Goal: Transaction & Acquisition: Obtain resource

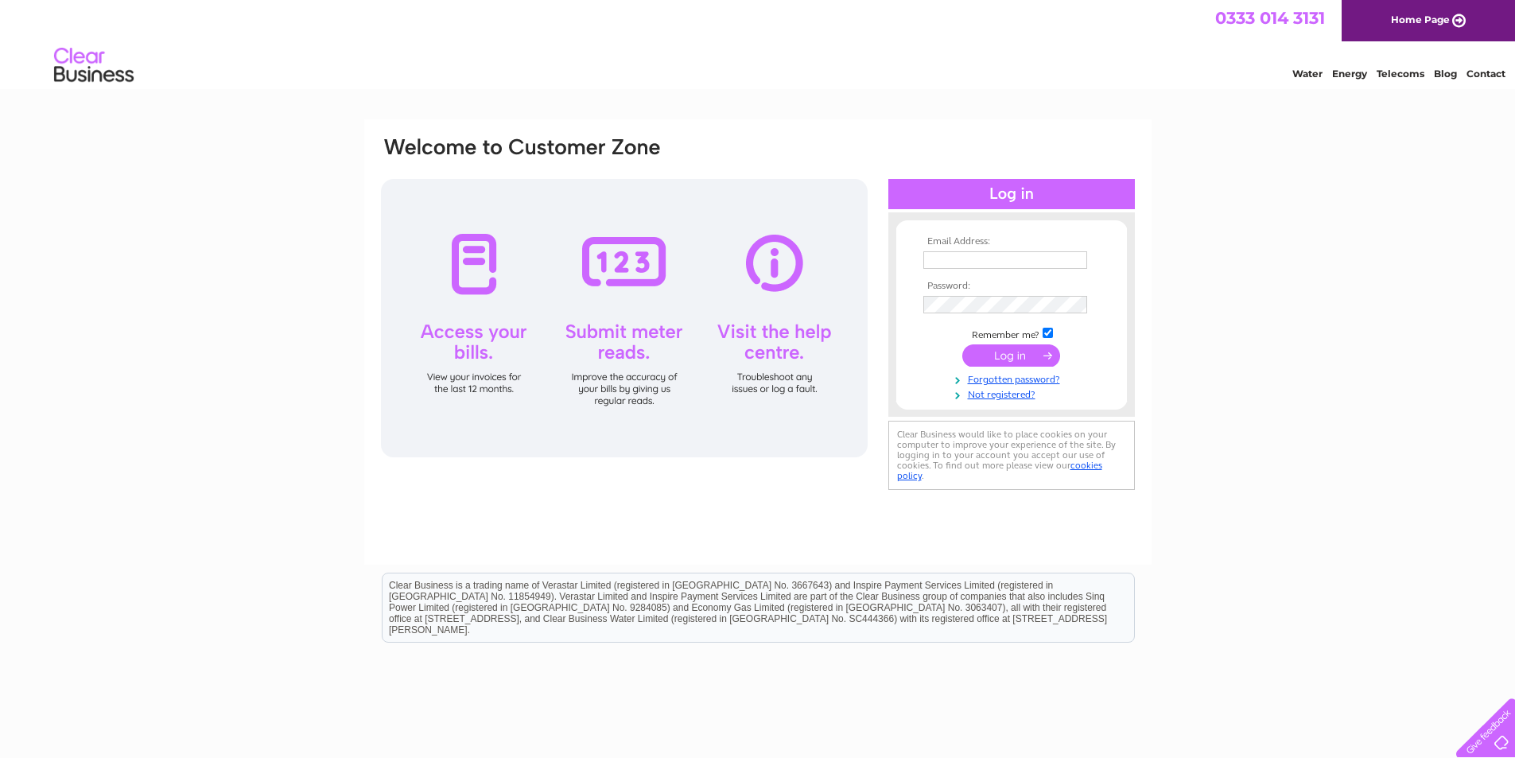
type input "[EMAIL_ADDRESS][DOMAIN_NAME]"
click at [1025, 357] on input "submit" at bounding box center [1012, 355] width 98 height 22
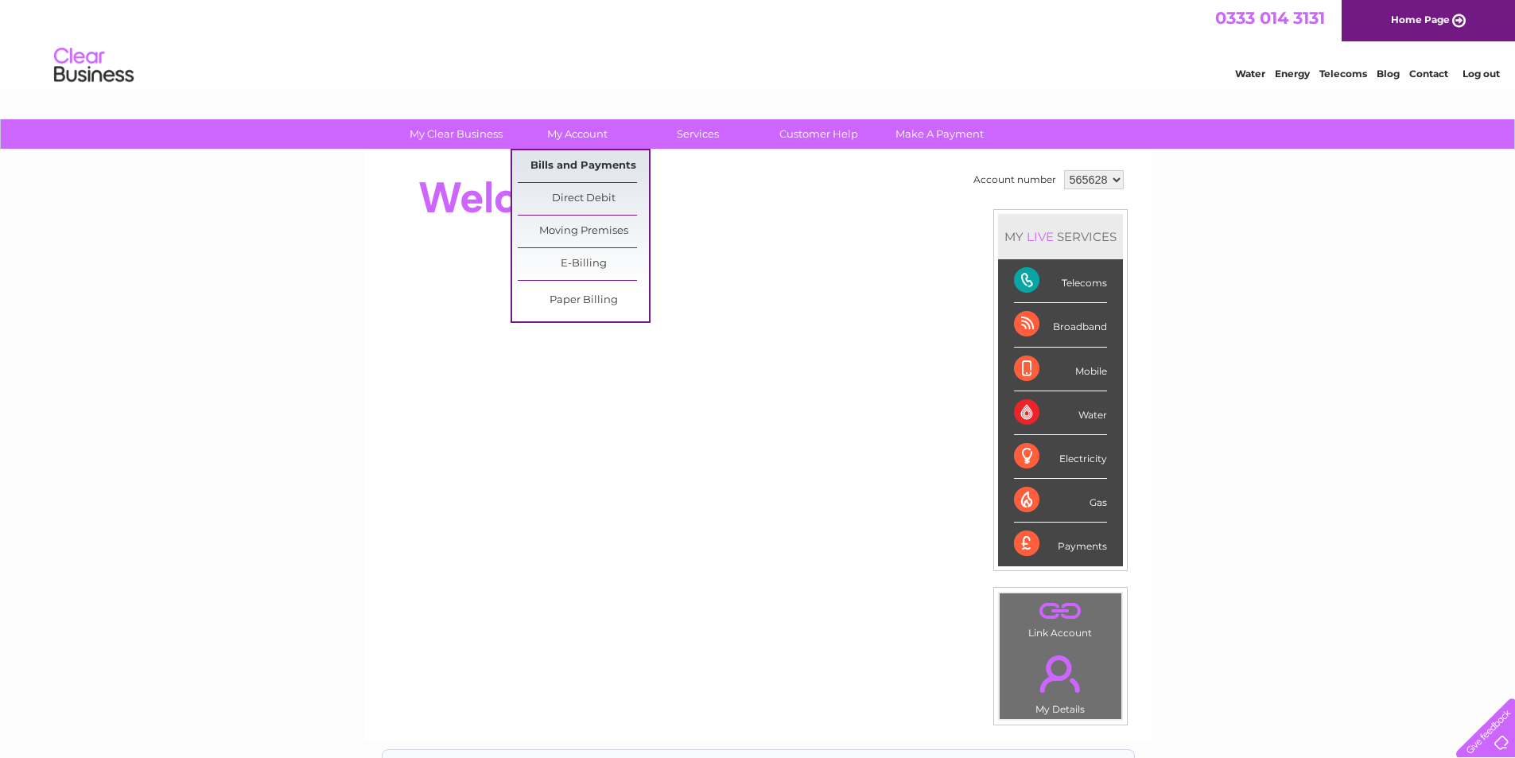
click at [589, 161] on link "Bills and Payments" at bounding box center [583, 166] width 131 height 32
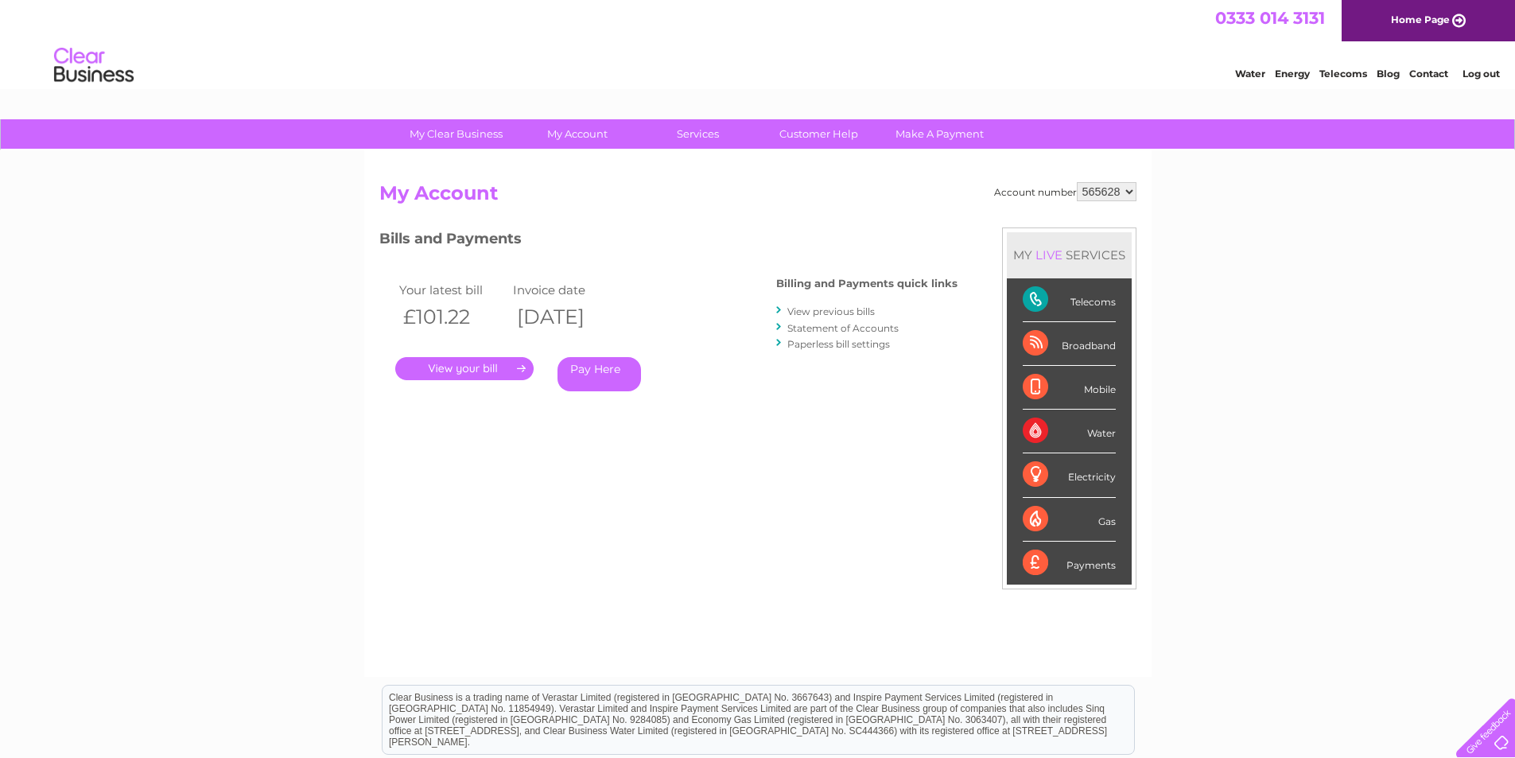
click at [520, 365] on link "." at bounding box center [464, 368] width 138 height 23
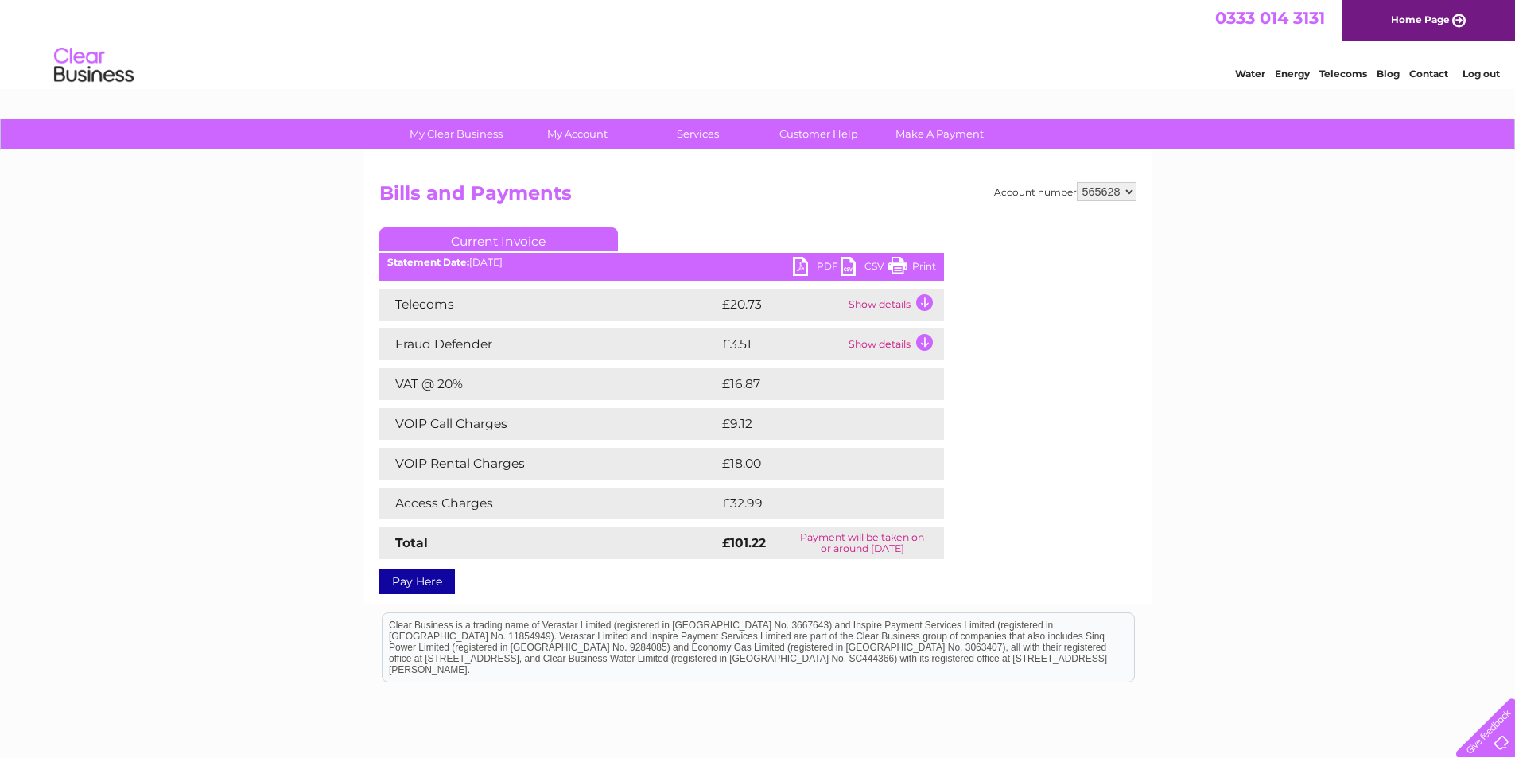
click at [803, 260] on link "PDF" at bounding box center [817, 268] width 48 height 23
click at [1477, 68] on link "Log out" at bounding box center [1481, 74] width 37 height 12
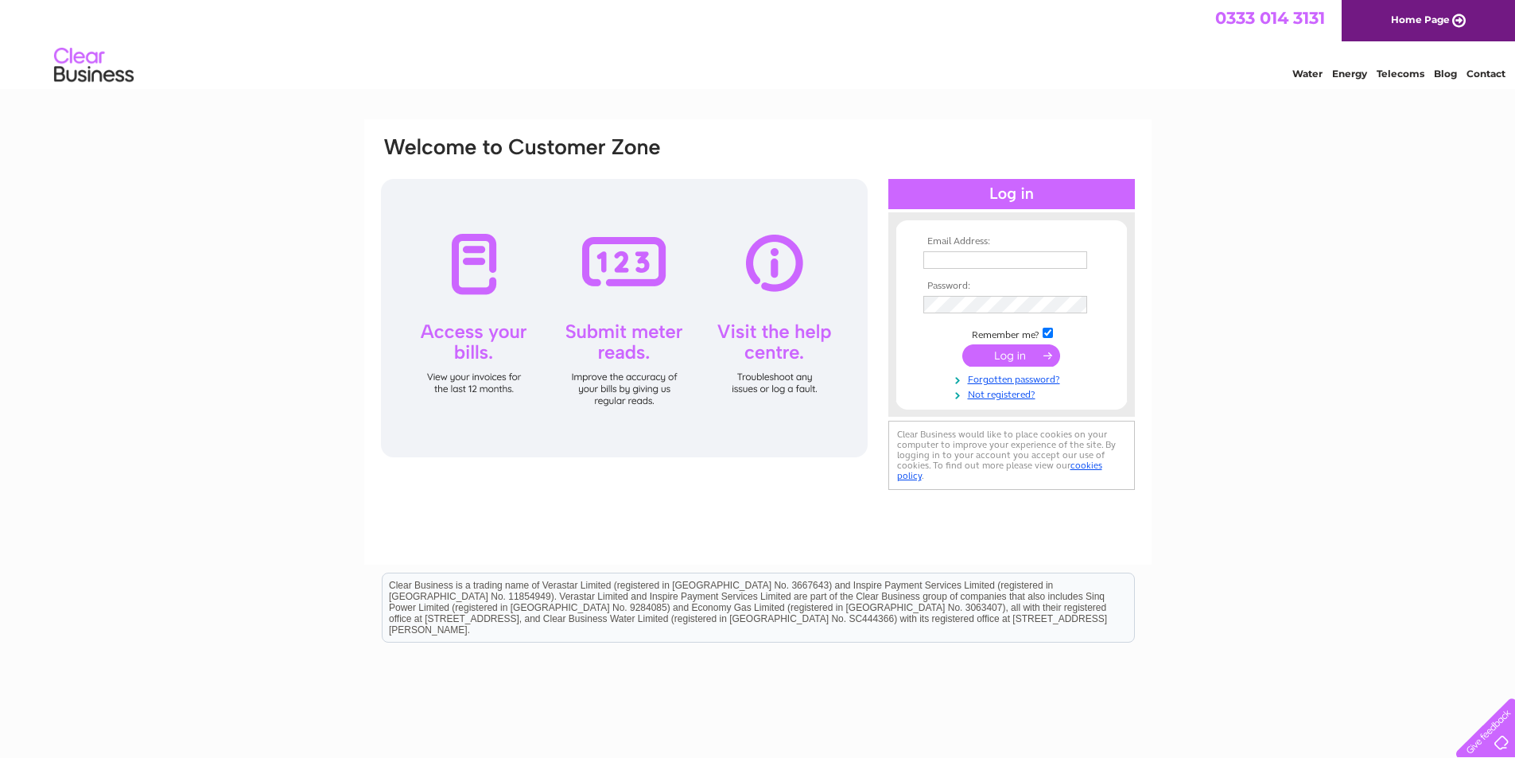
click at [1476, 76] on link "Contact" at bounding box center [1486, 74] width 39 height 12
